Goal: Find specific page/section: Find specific page/section

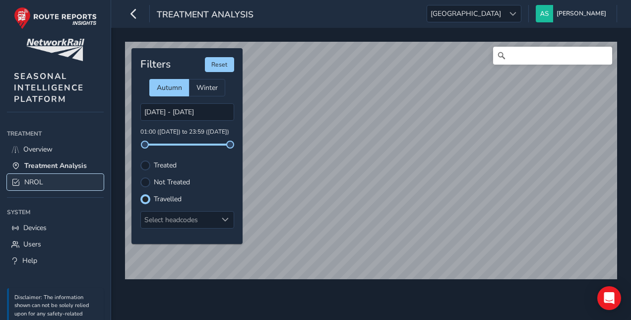
click at [51, 178] on link "NROL" at bounding box center [55, 182] width 97 height 16
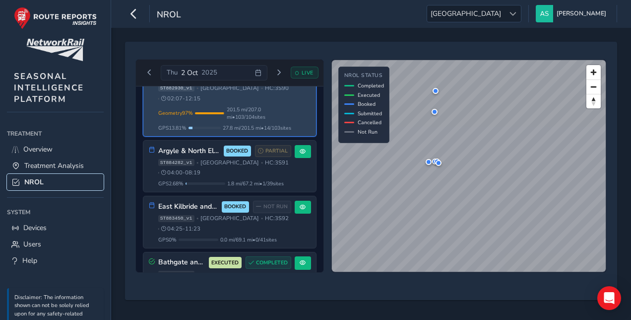
scroll to position [214, 0]
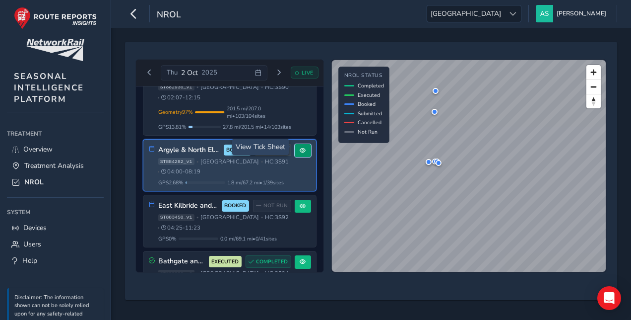
click at [304, 144] on button at bounding box center [303, 150] width 16 height 13
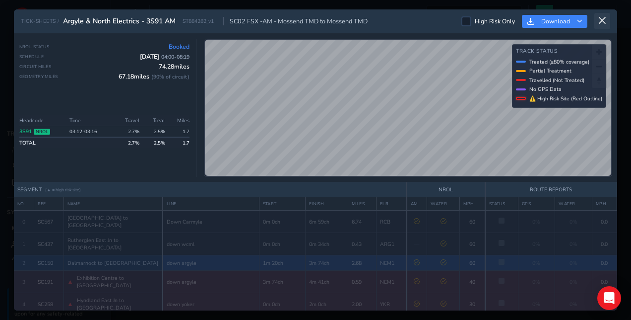
click at [604, 24] on icon at bounding box center [602, 20] width 9 height 9
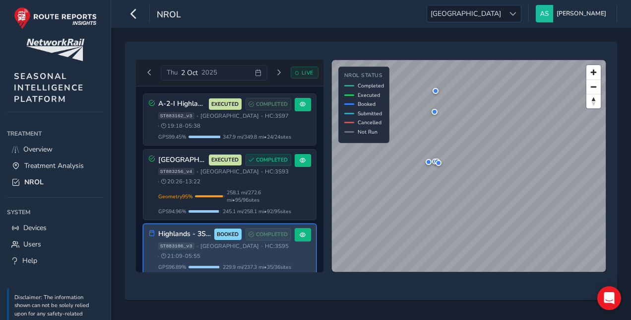
click at [173, 245] on span "ST883106_v3" at bounding box center [176, 245] width 36 height 7
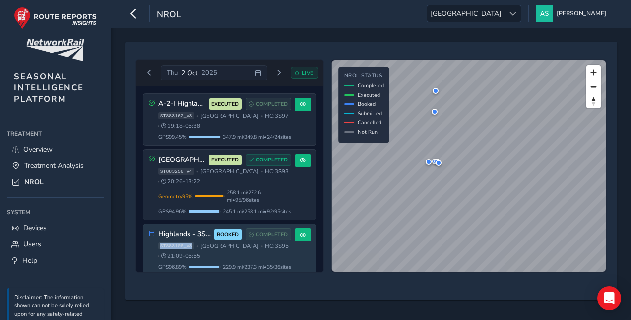
copy span "ST883106_v3"
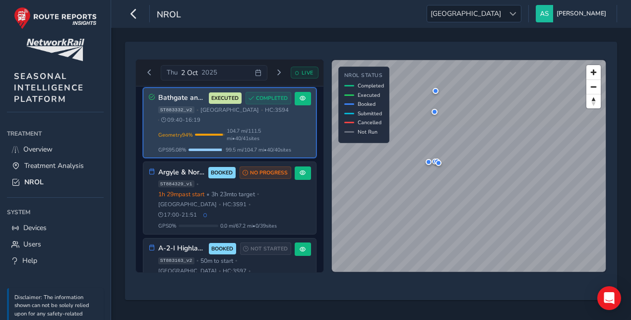
scroll to position [385, 0]
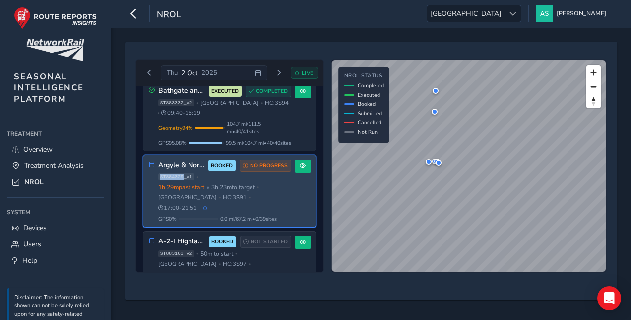
drag, startPoint x: 183, startPoint y: 172, endPoint x: 151, endPoint y: 172, distance: 31.3
click at [151, 172] on div "Argyle & North Electrics - 3S91 PM BOOKED NO PROGRESS ST884329_v1 • 1h 29m past…" at bounding box center [220, 190] width 142 height 63
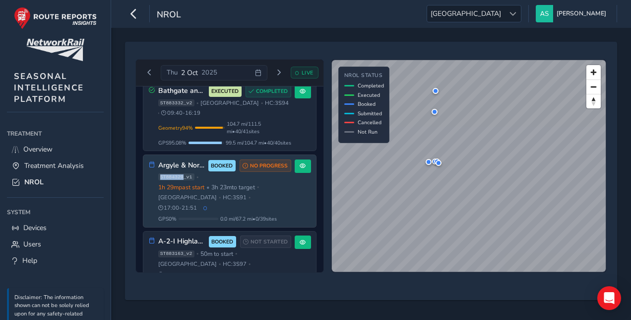
copy span "ST884329"
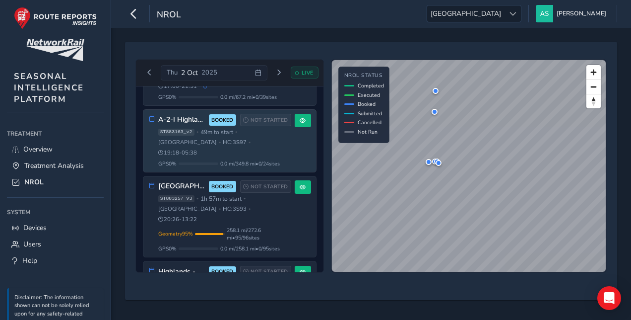
scroll to position [520, 0]
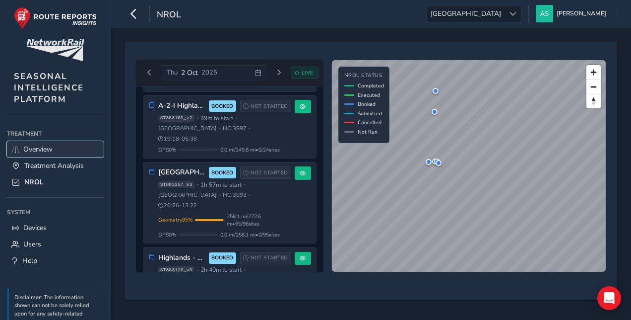
click at [57, 147] on link "Overview" at bounding box center [55, 149] width 97 height 16
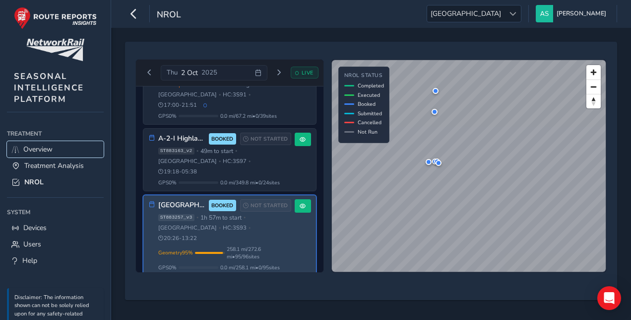
scroll to position [476, 0]
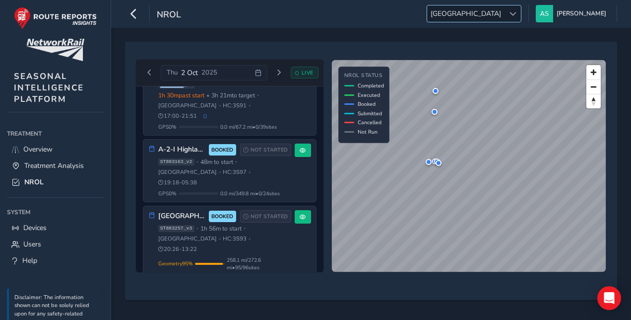
click at [521, 19] on div at bounding box center [513, 13] width 16 height 16
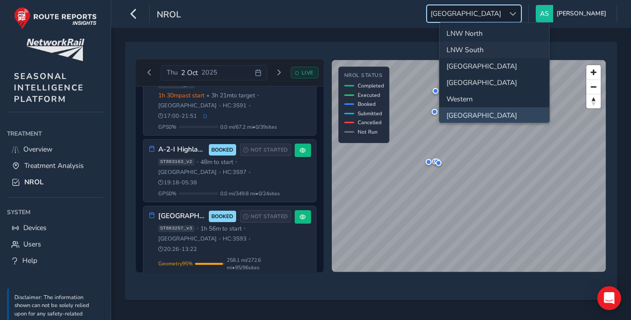
scroll to position [0, 0]
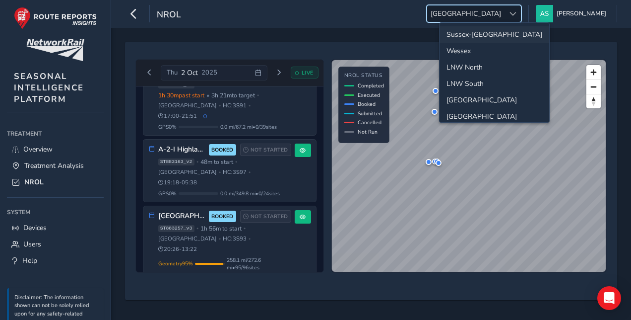
click at [480, 34] on li "Sussex-Kent" at bounding box center [495, 34] width 110 height 16
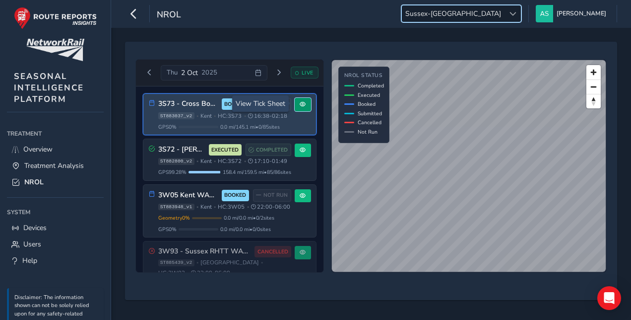
click at [295, 103] on button at bounding box center [303, 104] width 16 height 13
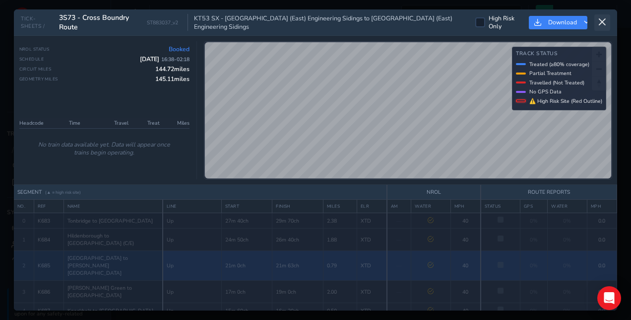
click at [603, 20] on icon at bounding box center [602, 22] width 9 height 9
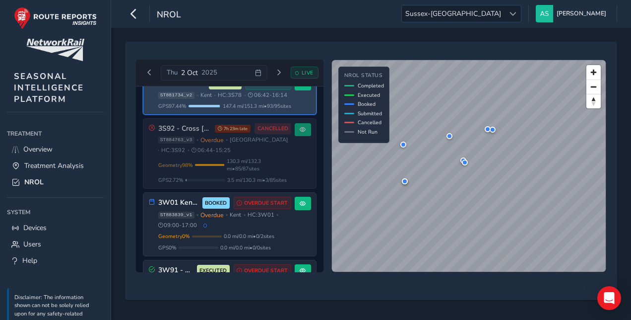
scroll to position [402, 0]
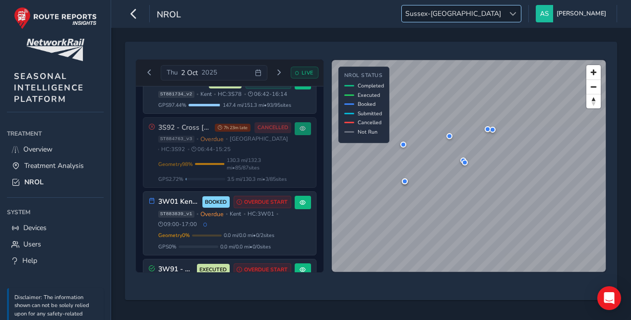
click at [495, 12] on span "Sussex-Kent" at bounding box center [453, 13] width 103 height 16
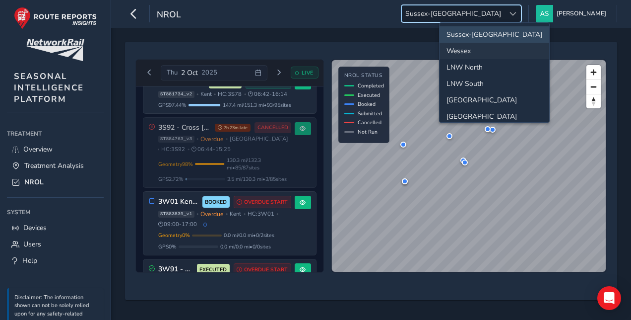
click at [485, 47] on li "Wessex" at bounding box center [495, 51] width 110 height 16
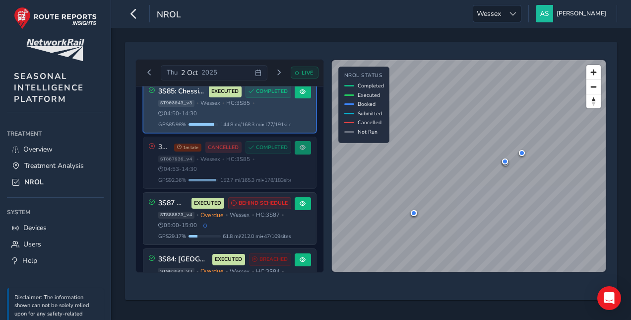
scroll to position [167, 0]
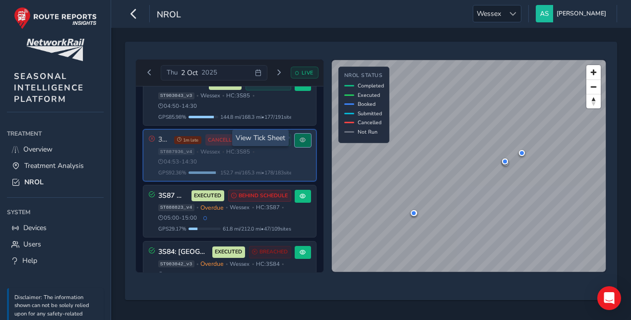
click at [301, 142] on button at bounding box center [303, 139] width 16 height 13
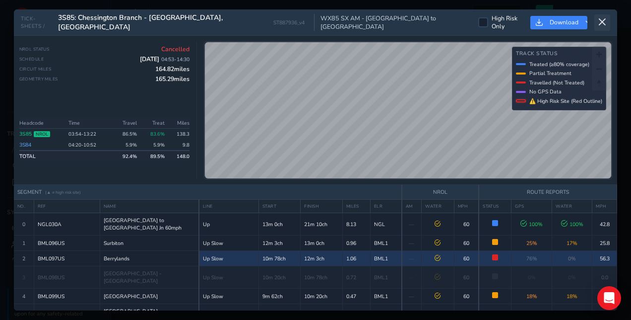
click at [600, 22] on icon at bounding box center [602, 22] width 9 height 9
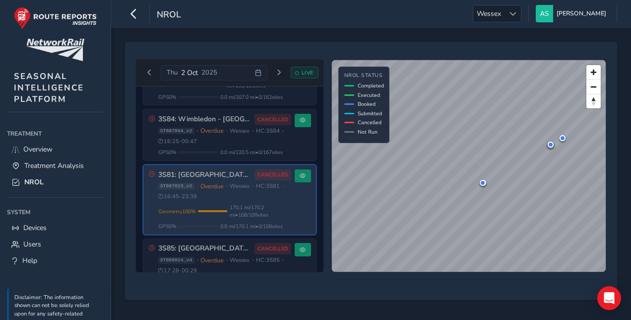
scroll to position [762, 0]
click at [301, 169] on button at bounding box center [303, 175] width 16 height 13
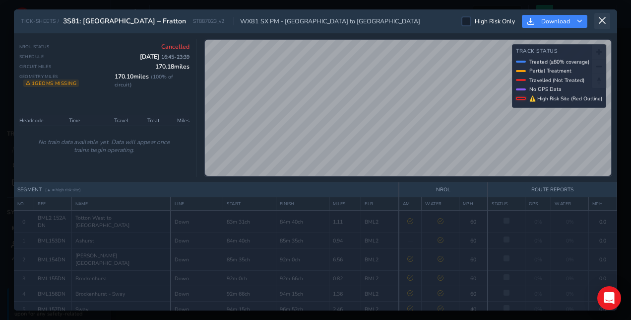
click at [601, 27] on button at bounding box center [603, 21] width 16 height 16
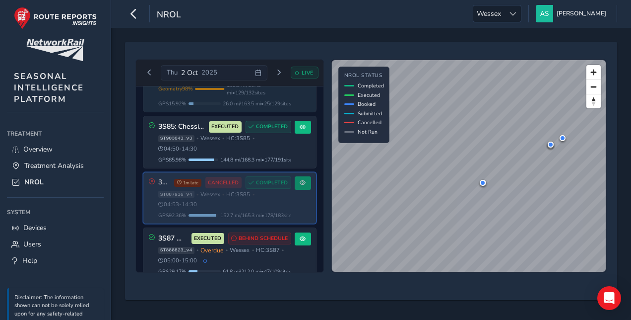
scroll to position [246, 0]
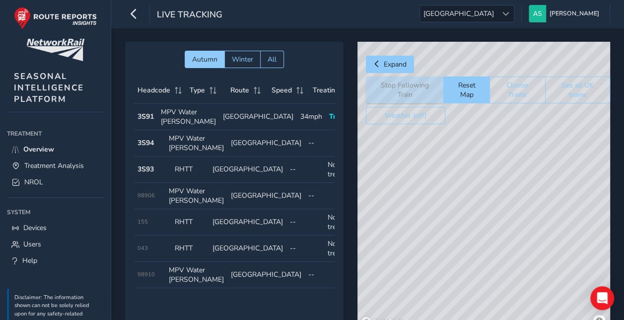
scroll to position [0, 91]
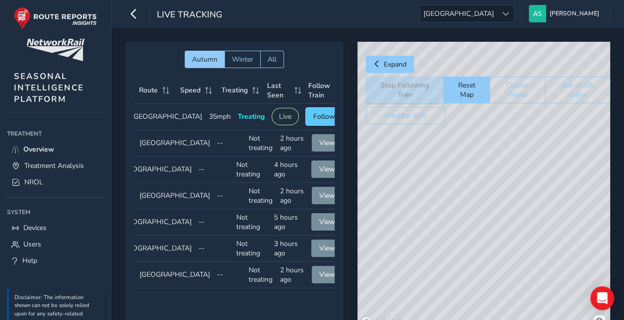
click at [313, 121] on span "Follow" at bounding box center [324, 116] width 22 height 9
